Goal: Transaction & Acquisition: Purchase product/service

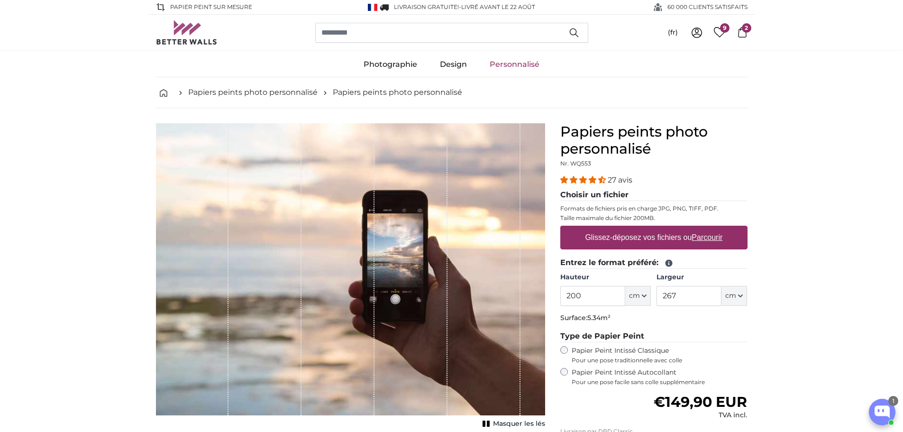
click at [593, 240] on label "Glissez-déposez vos fichiers ou Parcourir" at bounding box center [653, 237] width 145 height 19
click at [593, 229] on input "Glissez-déposez vos fichiers ou Parcourir" at bounding box center [653, 227] width 187 height 3
click at [666, 238] on label "Glissez-déposez vos fichiers ou Parcourir" at bounding box center [653, 237] width 145 height 19
click at [666, 229] on input "Glissez-déposez vos fichiers ou Parcourir" at bounding box center [653, 227] width 187 height 3
type input "**********"
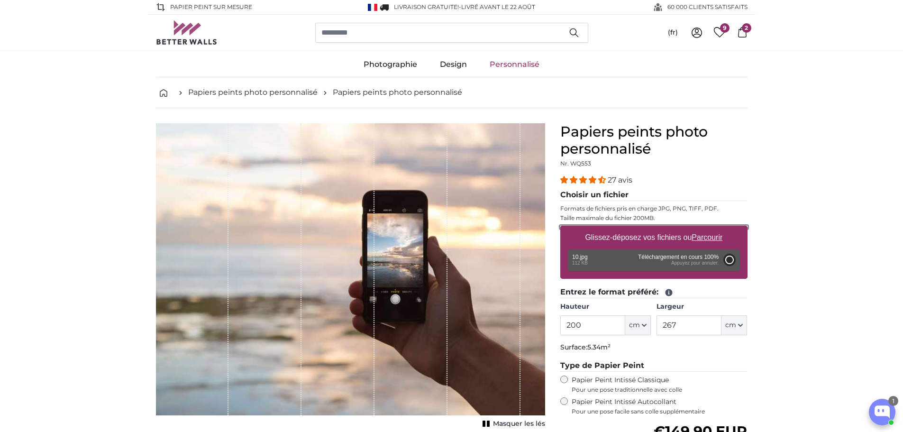
type input "126.8"
type input "71"
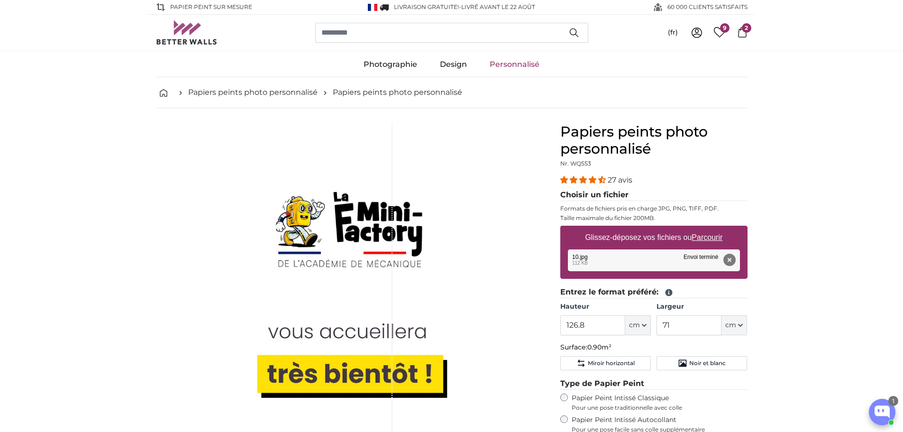
drag, startPoint x: 289, startPoint y: 281, endPoint x: 329, endPoint y: 274, distance: 40.1
click at [290, 281] on div "1 of 1" at bounding box center [320, 306] width 146 height 367
drag, startPoint x: 351, startPoint y: 274, endPoint x: 408, endPoint y: 262, distance: 58.1
click at [353, 273] on div "1 of 1" at bounding box center [320, 306] width 146 height 367
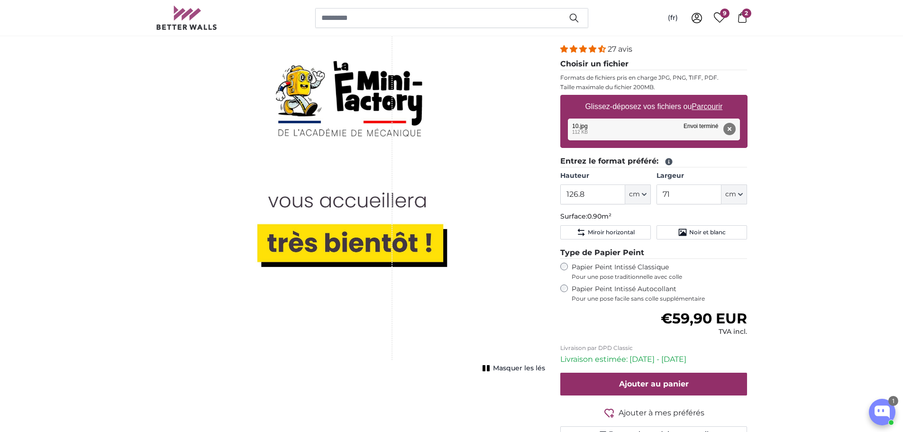
scroll to position [95, 0]
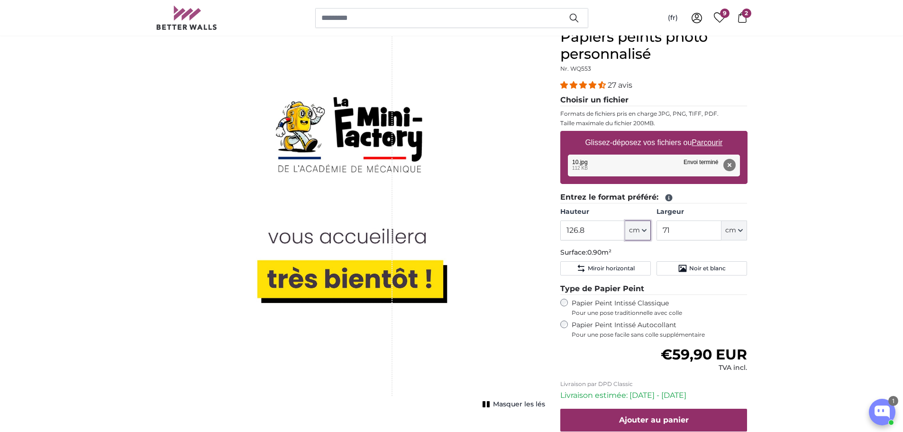
click at [646, 229] on icon "button" at bounding box center [644, 230] width 5 height 5
click at [602, 231] on input "126.8" at bounding box center [592, 230] width 65 height 20
drag, startPoint x: 601, startPoint y: 228, endPoint x: 538, endPoint y: 229, distance: 63.1
click at [538, 229] on product-detail "Annuler Recadrer l'image Masquer les lés Papiers peints photo personnalisé Nr. …" at bounding box center [451, 257] width 607 height 488
type input "8"
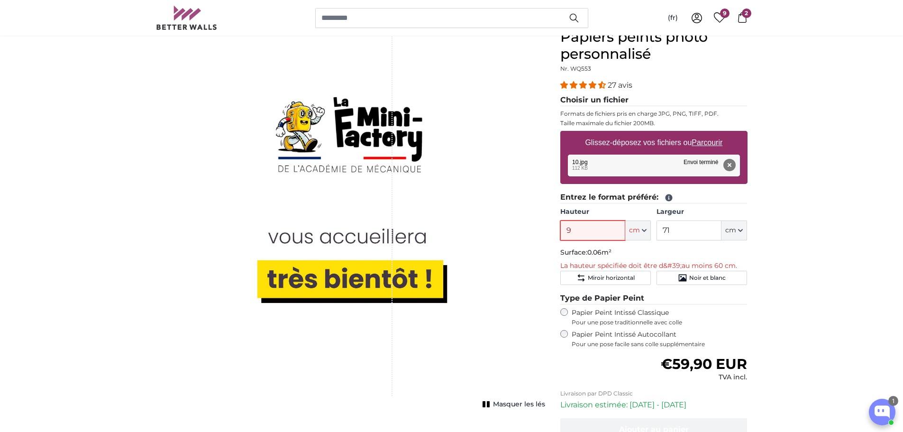
type input "90"
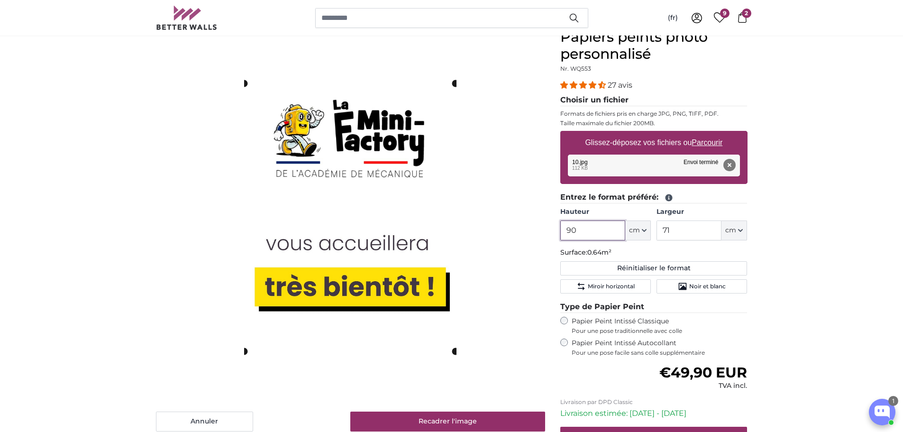
click at [0, 0] on slot at bounding box center [0, 0] width 0 height 0
click at [354, 274] on cropper-handle at bounding box center [352, 235] width 208 height 264
click at [742, 232] on button "cm" at bounding box center [735, 230] width 26 height 20
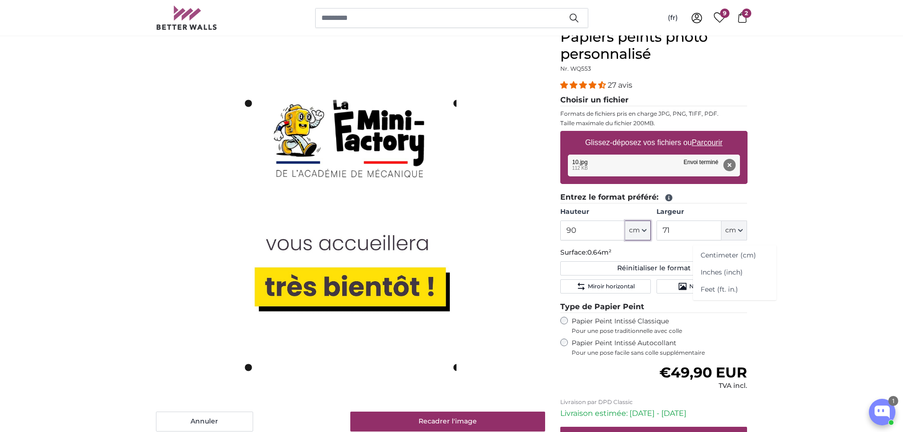
click at [646, 228] on icon "button" at bounding box center [644, 230] width 5 height 5
click at [596, 228] on input "90" at bounding box center [592, 230] width 65 height 20
drag, startPoint x: 594, startPoint y: 227, endPoint x: 540, endPoint y: 229, distance: 53.6
click at [540, 229] on product-detail "Annuler Recadrer l'image Masquer les lés Papiers peints photo personnalisé Nr. …" at bounding box center [451, 266] width 607 height 506
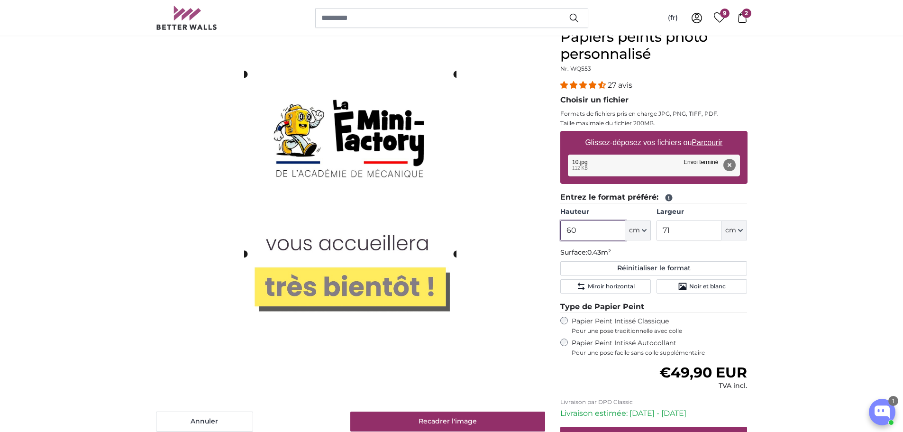
click at [380, 94] on cropper-handle at bounding box center [350, 164] width 212 height 180
click at [457, 254] on div "Annuler Recadrer l'image" at bounding box center [350, 229] width 389 height 403
drag, startPoint x: 457, startPoint y: 254, endPoint x: 449, endPoint y: 240, distance: 15.7
click at [449, 240] on div "Annuler Recadrer l'image" at bounding box center [350, 229] width 389 height 403
click at [0, 0] on slot at bounding box center [0, 0] width 0 height 0
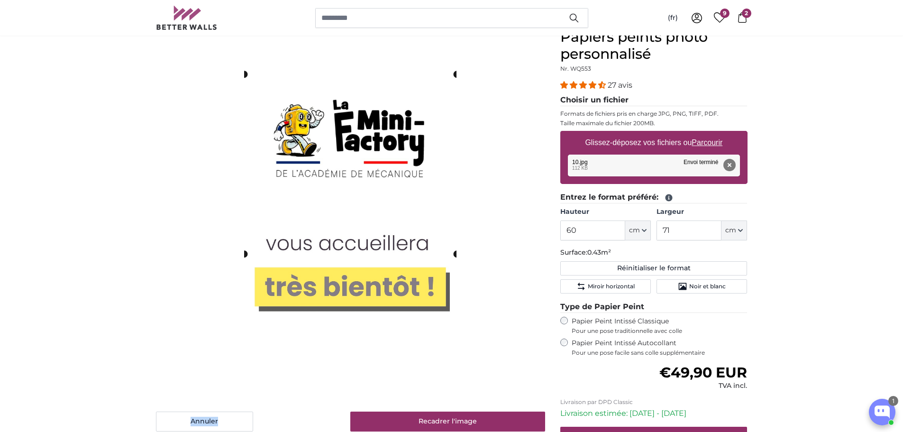
click at [0, 0] on slot at bounding box center [0, 0] width 0 height 0
click at [648, 230] on button "cm" at bounding box center [638, 230] width 26 height 20
click at [601, 234] on input "60" at bounding box center [592, 230] width 65 height 20
drag, startPoint x: 592, startPoint y: 229, endPoint x: 542, endPoint y: 225, distance: 50.4
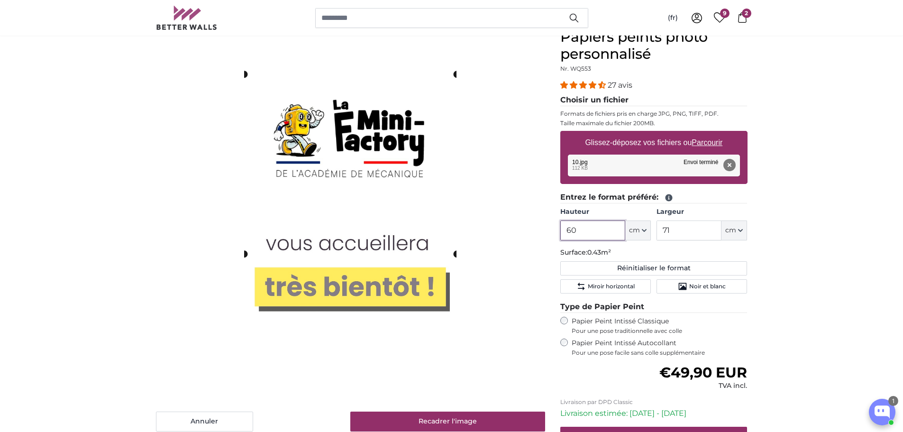
click at [542, 225] on product-detail "Annuler Recadrer l'image Masquer les lés Papiers peints photo personnalisé Nr. …" at bounding box center [451, 266] width 607 height 506
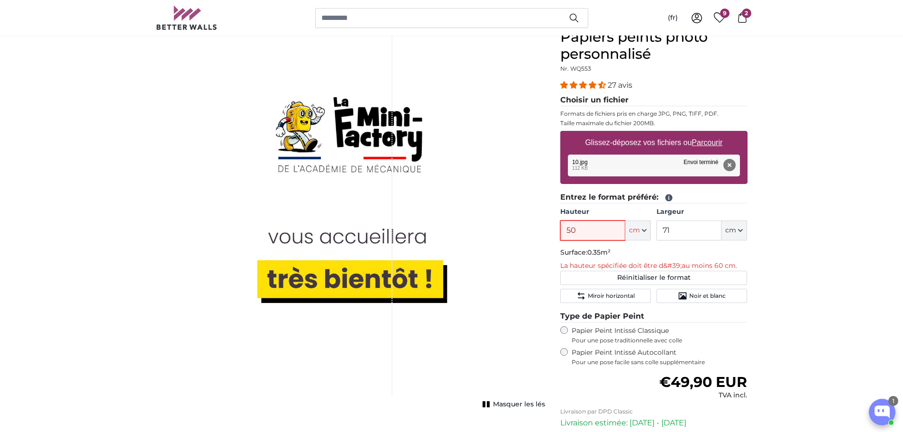
type input "50"
click at [732, 162] on button "Supprimer" at bounding box center [729, 165] width 12 height 12
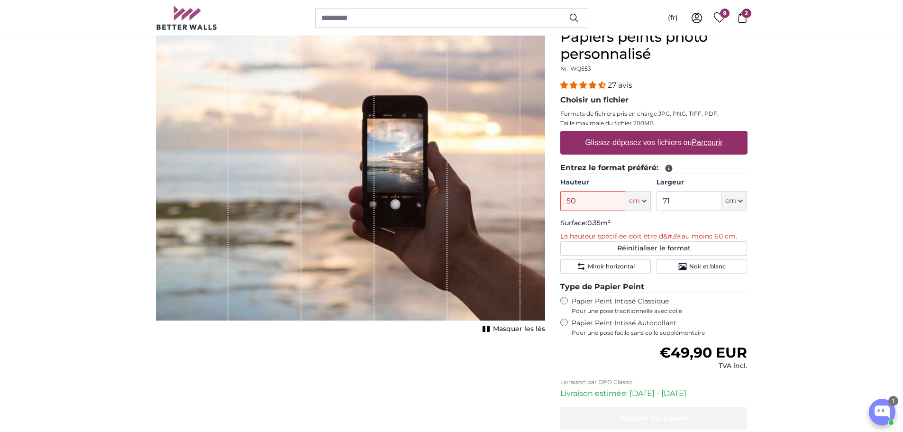
click at [715, 140] on u "Parcourir" at bounding box center [707, 142] width 31 height 8
click at [715, 134] on input "Glissez-déposez vos fichiers ou Parcourir" at bounding box center [653, 132] width 187 height 3
type input "**********"
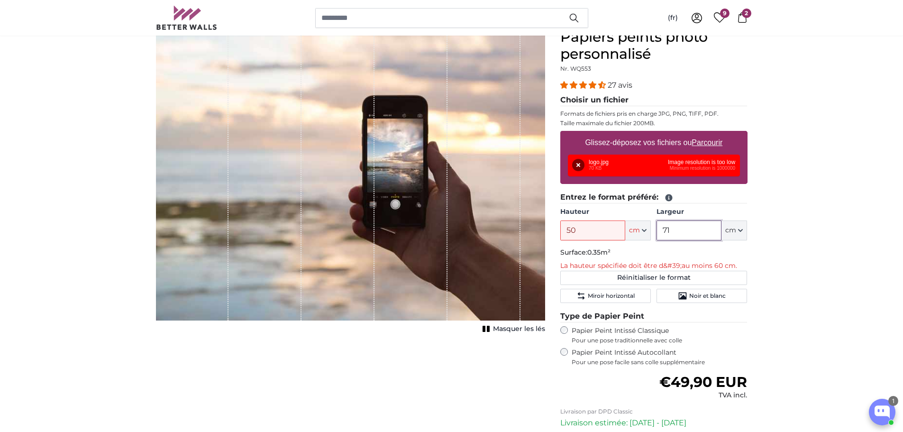
drag, startPoint x: 679, startPoint y: 232, endPoint x: 598, endPoint y: 207, distance: 85.3
click at [600, 215] on div "Hauteur 50 ft cm Centimeter (cm) Inches (inch) Feet (ft. in.) Largeur 71 ft cm …" at bounding box center [653, 223] width 187 height 33
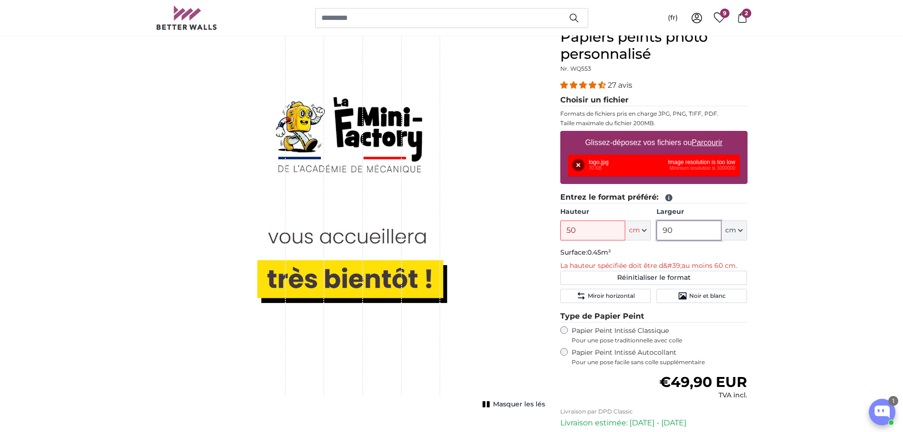
type input "90"
click at [567, 351] on div "Papier Peint Intissé Autocollant Pour une pose facile sans colle supplémentaire" at bounding box center [653, 357] width 187 height 18
click at [577, 165] on button "Supprimer" at bounding box center [578, 165] width 12 height 12
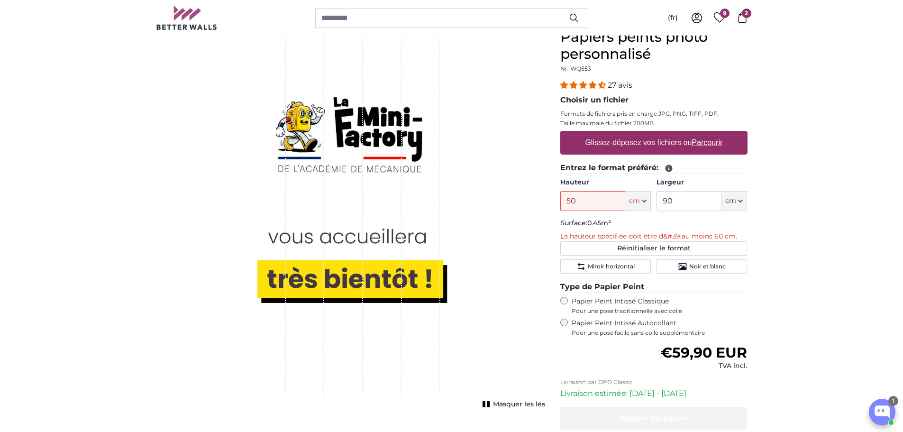
click at [695, 145] on u "Parcourir" at bounding box center [707, 142] width 31 height 8
click at [695, 134] on input "Glissez-déposez vos fichiers ou Parcourir" at bounding box center [653, 132] width 187 height 3
type input "**********"
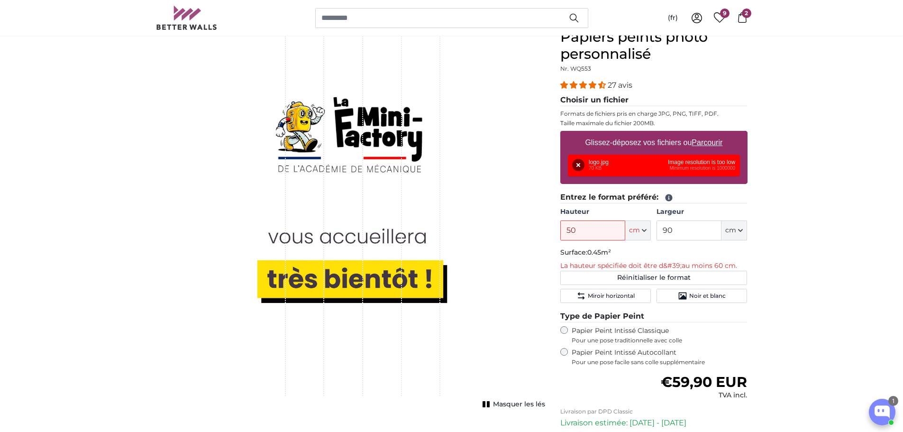
drag, startPoint x: 806, startPoint y: 189, endPoint x: 628, endPoint y: 161, distance: 180.0
click at [577, 165] on button "Supprimer" at bounding box center [578, 165] width 12 height 12
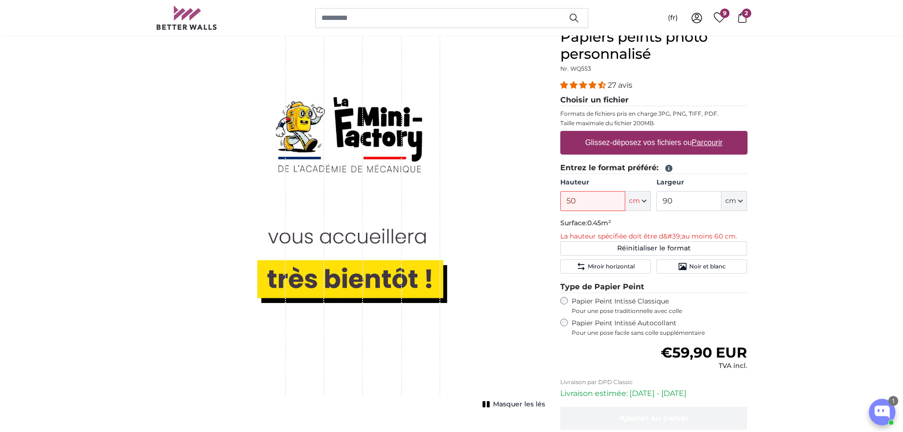
click at [714, 144] on u "Parcourir" at bounding box center [707, 142] width 31 height 8
click at [714, 134] on input "Glissez-déposez vos fichiers ou Parcourir" at bounding box center [653, 132] width 187 height 3
type input "**********"
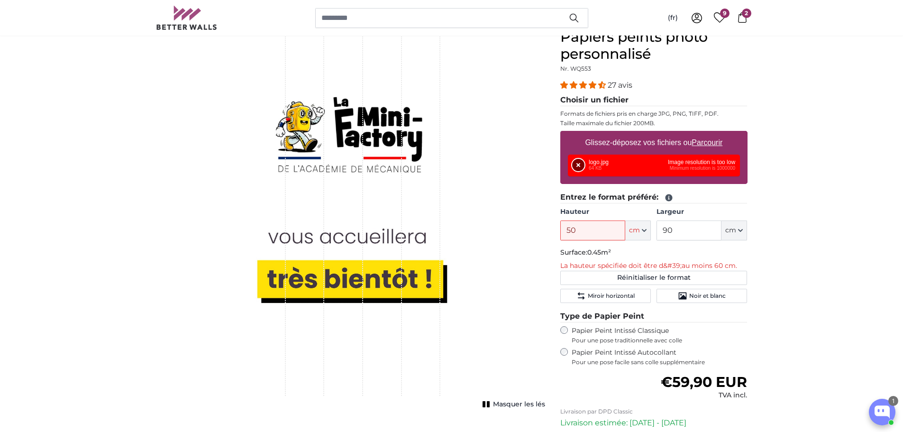
click at [576, 165] on button "Supprimer" at bounding box center [578, 165] width 12 height 12
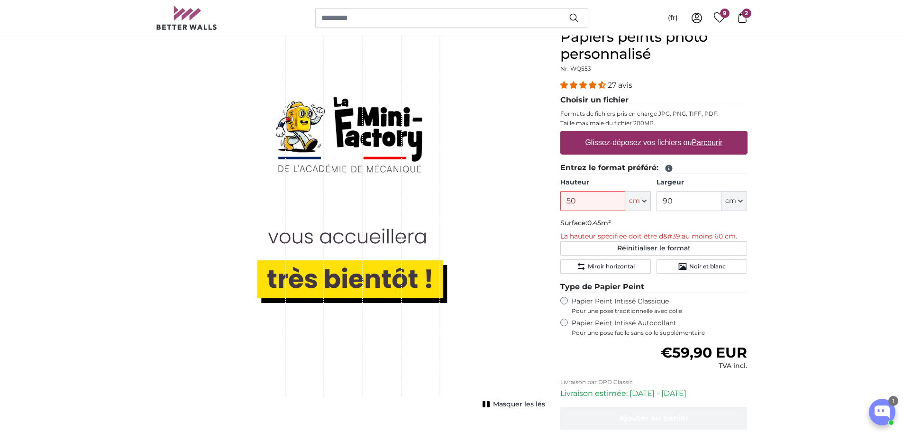
click at [703, 136] on label "Glissez-déposez vos fichiers ou Parcourir" at bounding box center [653, 142] width 145 height 19
click at [703, 134] on input "Glissez-déposez vos fichiers ou Parcourir" at bounding box center [653, 132] width 187 height 3
type input "**********"
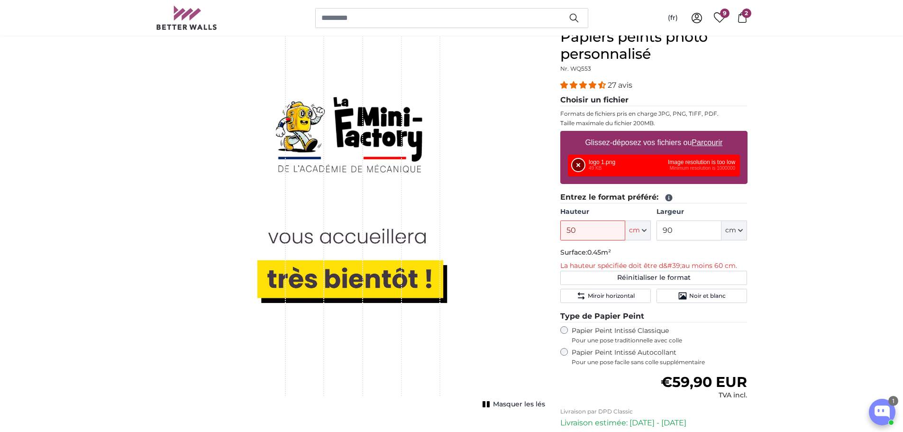
click at [578, 166] on button "Supprimer" at bounding box center [578, 165] width 12 height 12
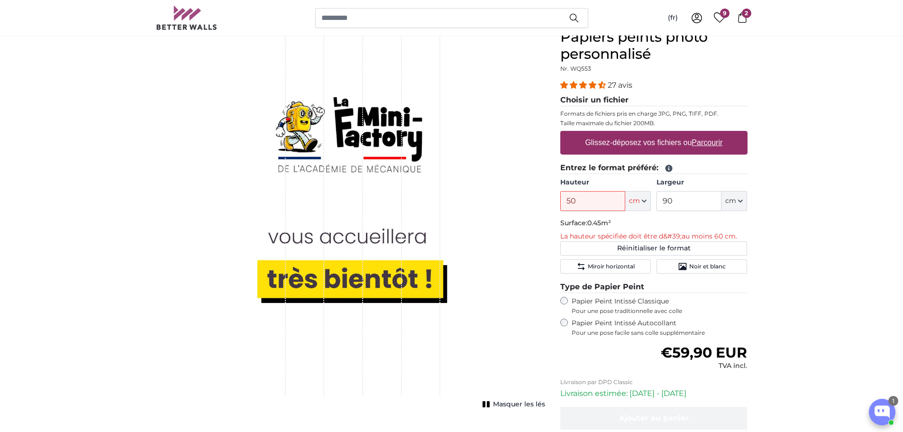
click at [615, 144] on label "Glissez-déposez vos fichiers ou Parcourir" at bounding box center [653, 142] width 145 height 19
click at [615, 134] on input "Glissez-déposez vos fichiers ou Parcourir" at bounding box center [653, 132] width 187 height 3
type input "**********"
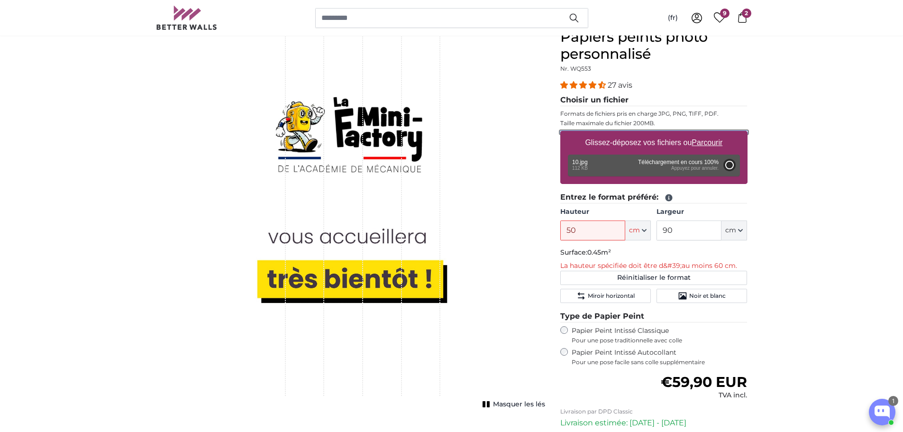
type input "60"
type input "71"
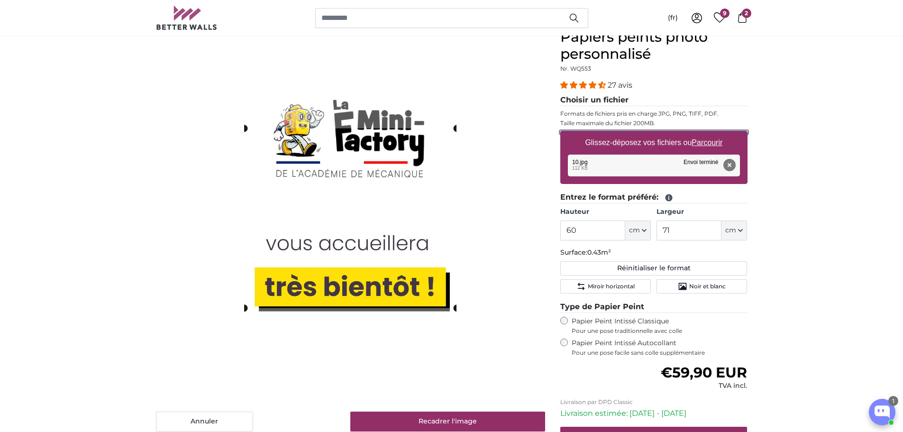
click at [0, 0] on slot at bounding box center [0, 0] width 0 height 0
click at [418, 282] on cropper-handle at bounding box center [350, 218] width 212 height 180
click at [339, 362] on img at bounding box center [350, 217] width 212 height 377
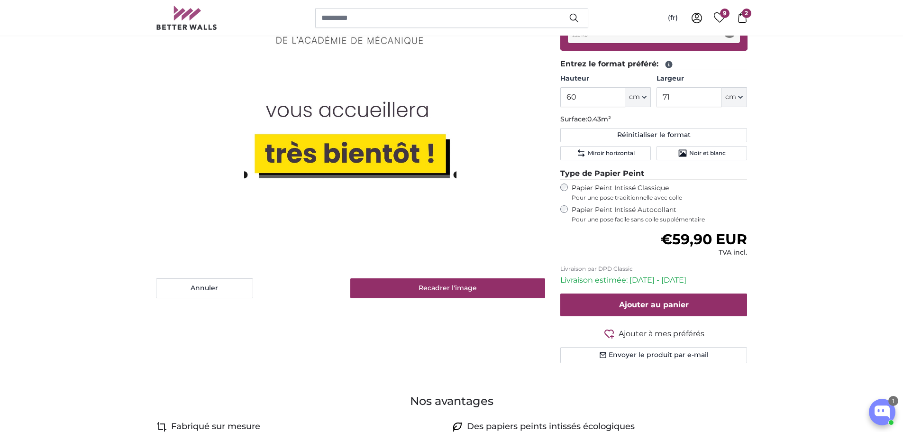
scroll to position [237, 0]
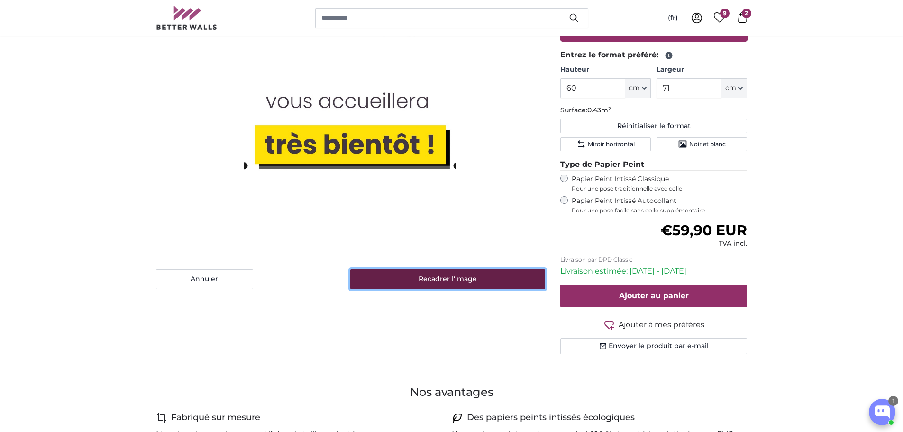
click at [439, 275] on button "Recadrer l'image" at bounding box center [447, 279] width 195 height 20
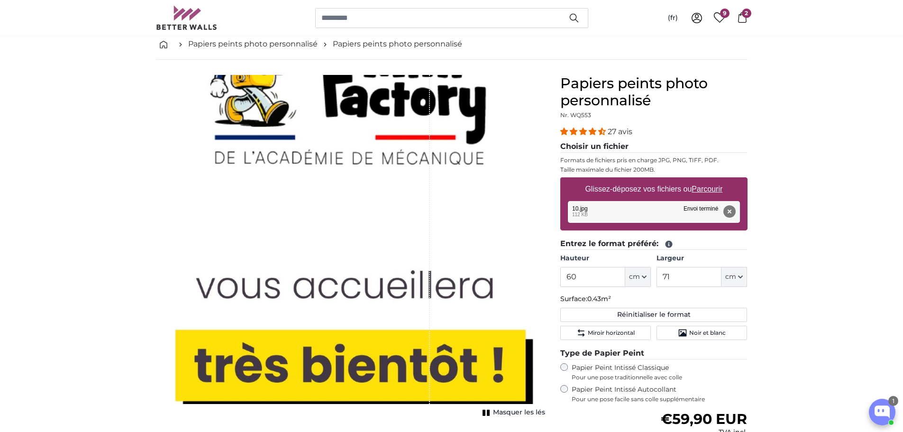
scroll to position [95, 0]
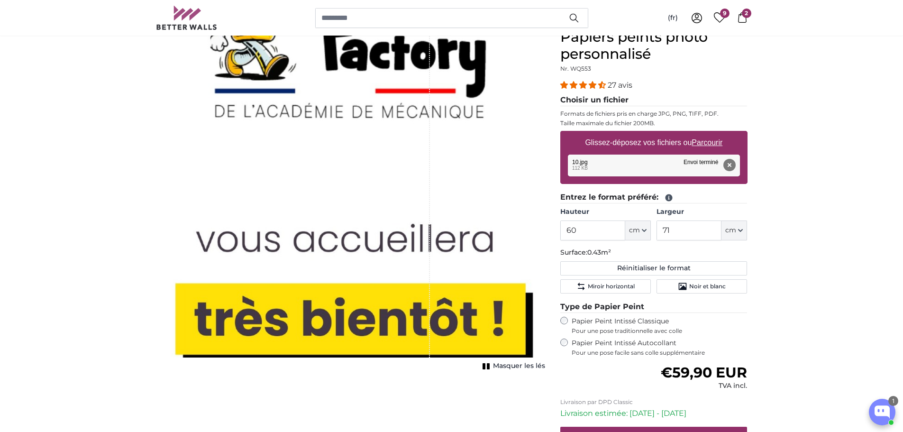
click at [403, 102] on div "1 of 1" at bounding box center [293, 192] width 274 height 329
drag, startPoint x: 393, startPoint y: 130, endPoint x: 386, endPoint y: 242, distance: 112.6
click at [386, 242] on div "1 of 1" at bounding box center [293, 192] width 274 height 329
drag, startPoint x: 416, startPoint y: 310, endPoint x: 416, endPoint y: 317, distance: 7.1
click at [418, 313] on div "1 of 1" at bounding box center [293, 192] width 274 height 329
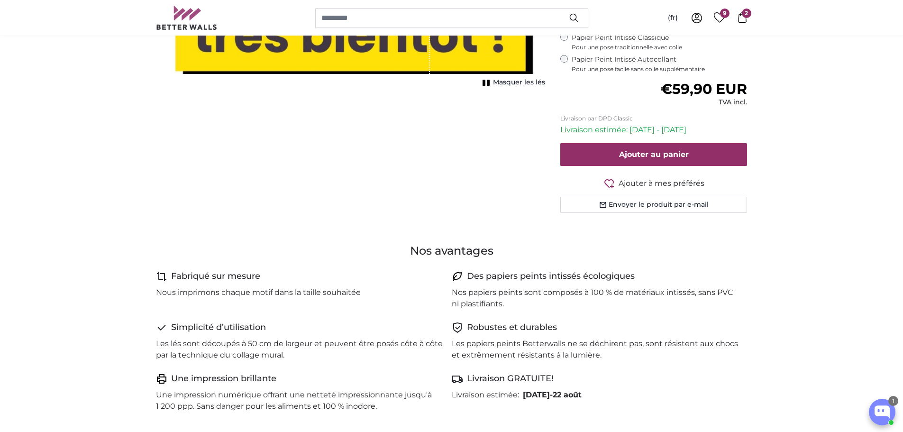
scroll to position [379, 0]
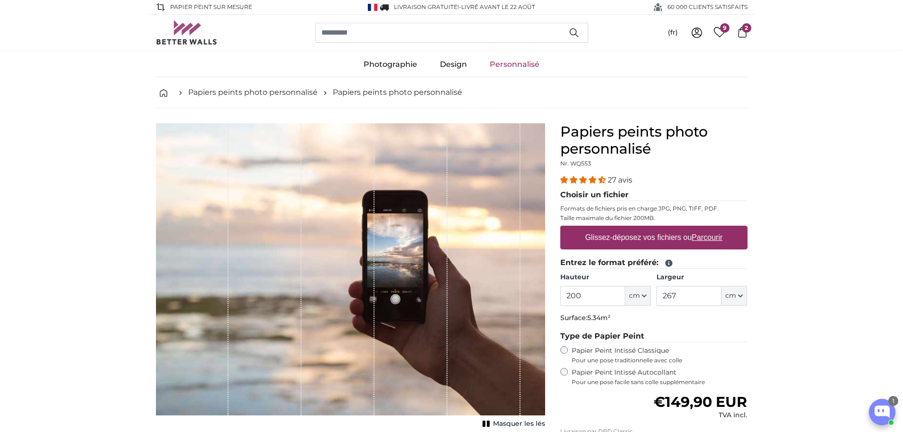
click at [686, 238] on label "Glissez-déposez vos fichiers ou Parcourir" at bounding box center [653, 237] width 145 height 19
click at [686, 229] on input "Glissez-déposez vos fichiers ou Parcourir" at bounding box center [653, 227] width 187 height 3
type input "**********"
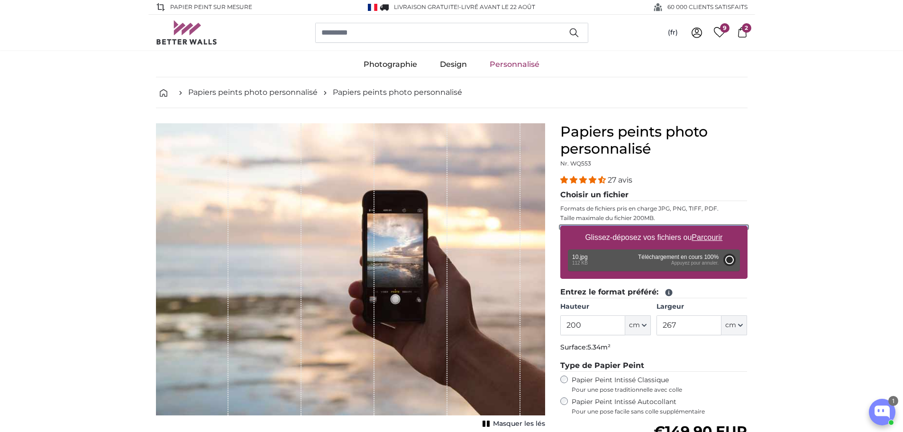
type input "126.8"
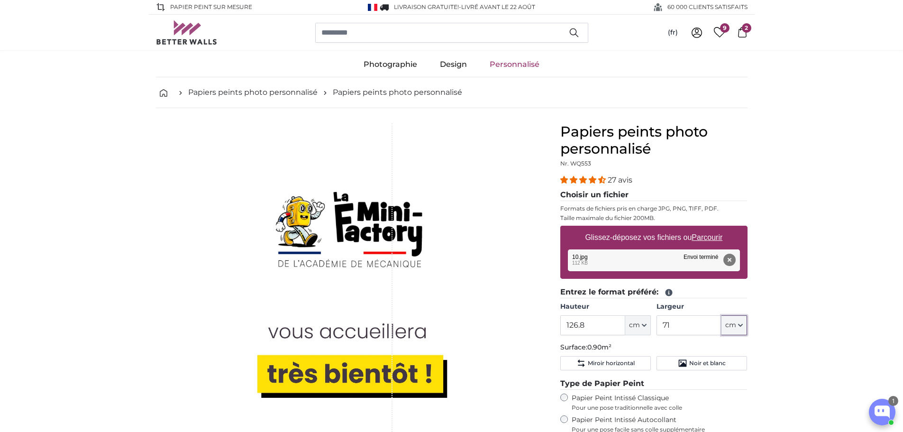
click at [743, 325] on icon "button" at bounding box center [741, 325] width 4 height 2
click at [713, 326] on input "71" at bounding box center [689, 325] width 65 height 20
type input "7"
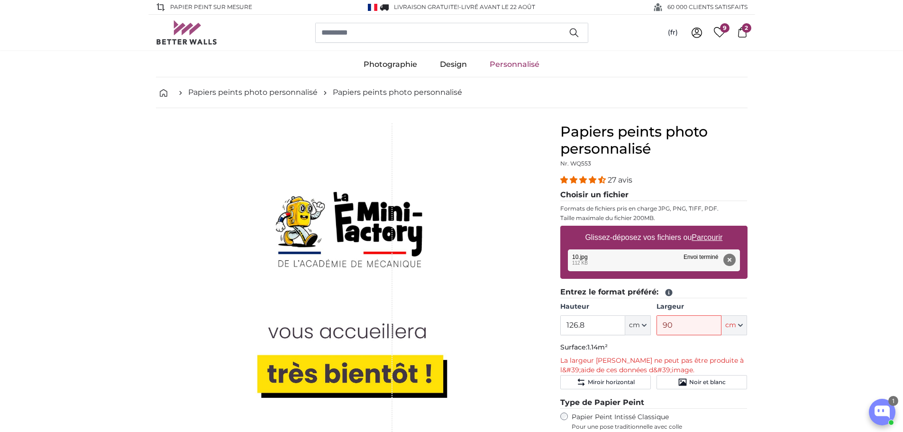
drag, startPoint x: 695, startPoint y: 320, endPoint x: 627, endPoint y: 318, distance: 68.3
click at [627, 318] on div "Hauteur 126.8 ft cm Centimeter (cm) Inches (inch) Feet (ft. in.) Largeur 90 ft …" at bounding box center [653, 318] width 187 height 33
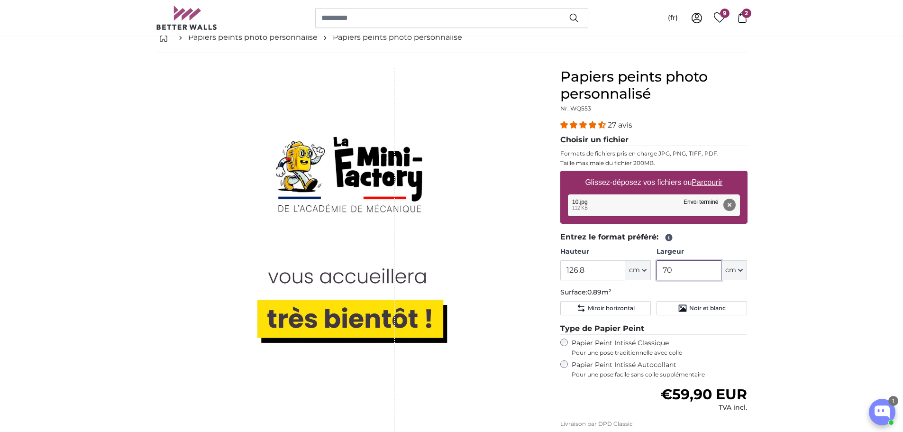
scroll to position [142, 0]
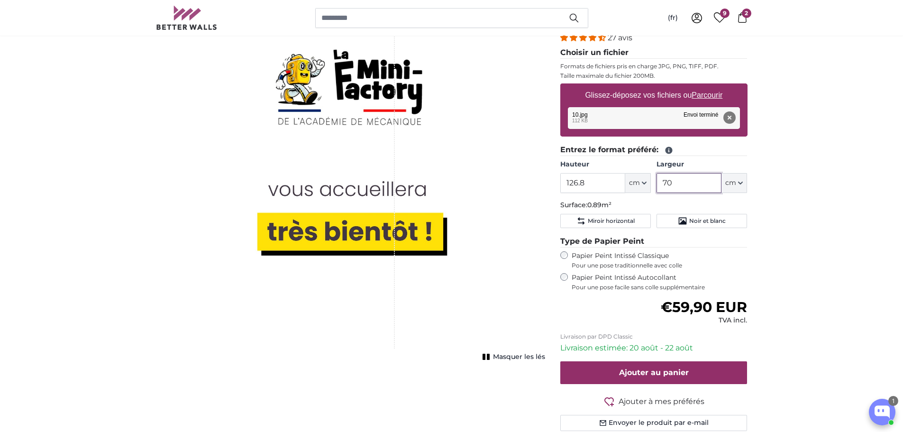
type input "70"
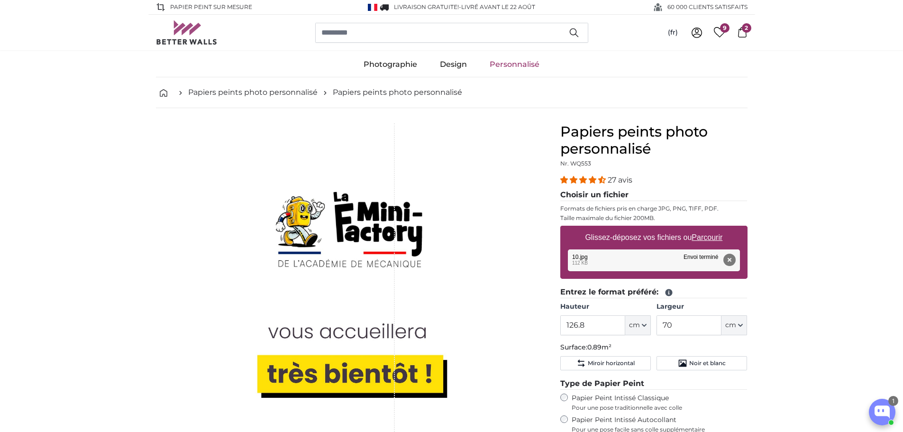
click at [347, 223] on div "1 of 1" at bounding box center [320, 306] width 147 height 367
click at [606, 328] on input "126.8" at bounding box center [592, 325] width 65 height 20
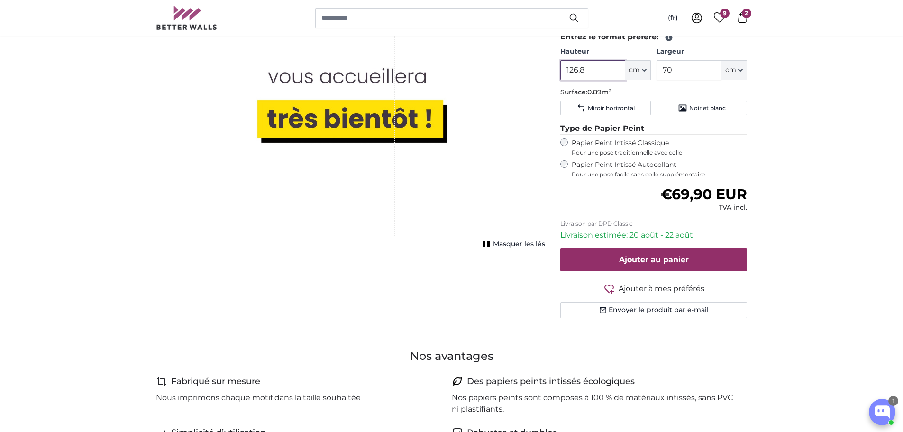
scroll to position [284, 0]
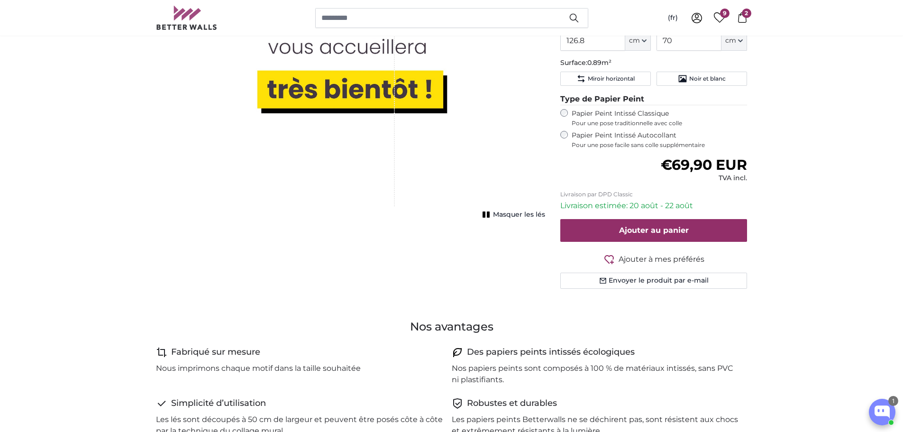
click at [522, 214] on span "Masquer les lés" at bounding box center [519, 214] width 52 height 9
click at [522, 214] on span "Afficher les lés" at bounding box center [520, 214] width 50 height 9
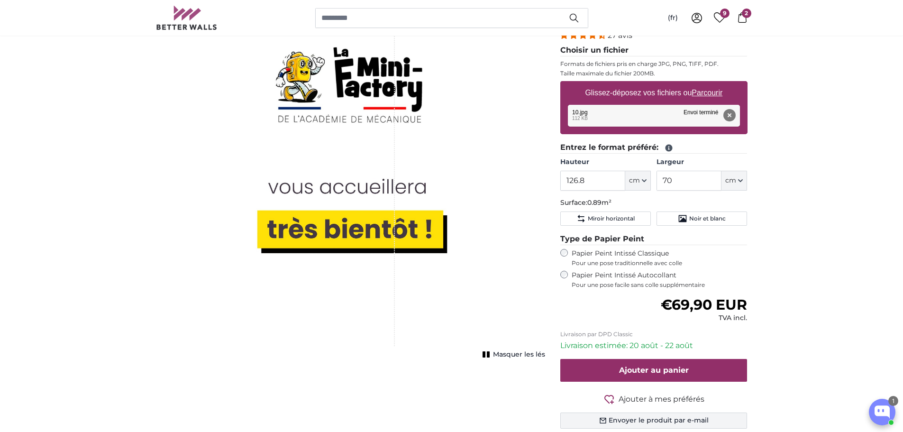
scroll to position [237, 0]
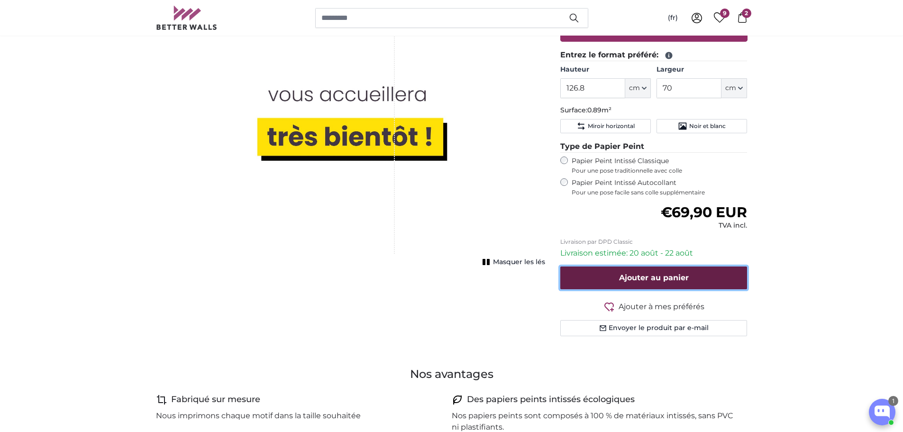
click at [677, 275] on span "Ajouter au panier" at bounding box center [654, 277] width 70 height 9
